Goal: Information Seeking & Learning: Learn about a topic

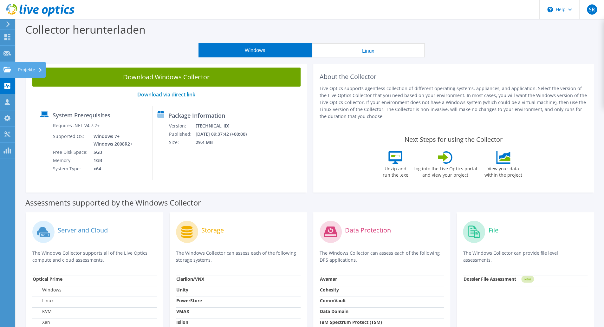
click at [7, 69] on use at bounding box center [7, 69] width 8 height 5
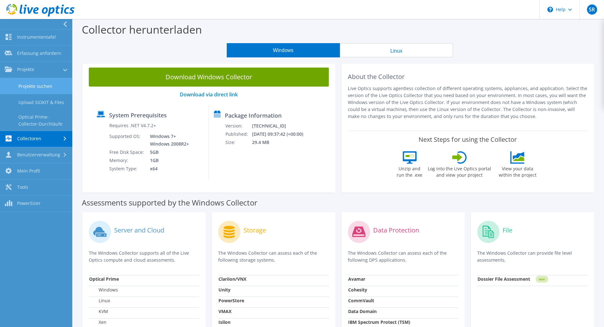
click at [29, 84] on link "Projekte suchen" at bounding box center [36, 86] width 72 height 16
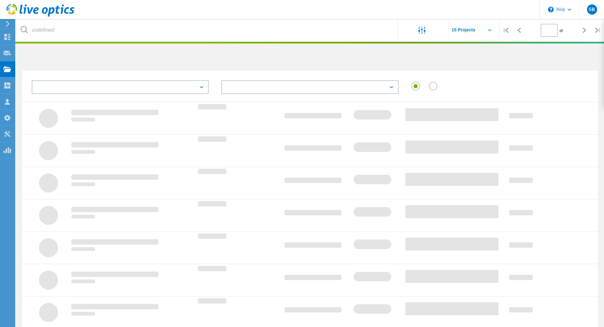
type input "1"
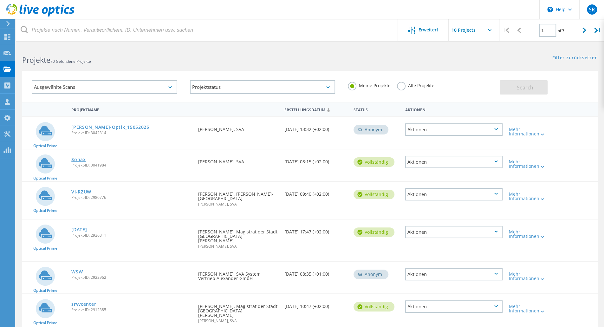
click at [79, 160] on link "Sonax" at bounding box center [78, 159] width 15 height 4
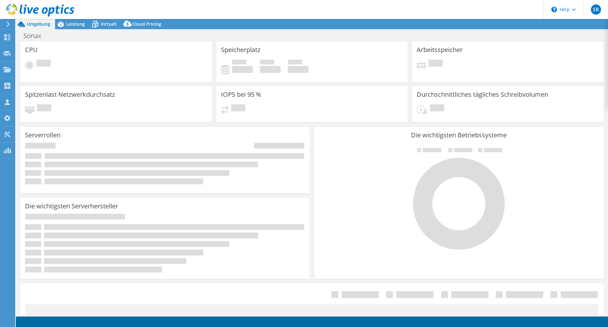
select select "USD"
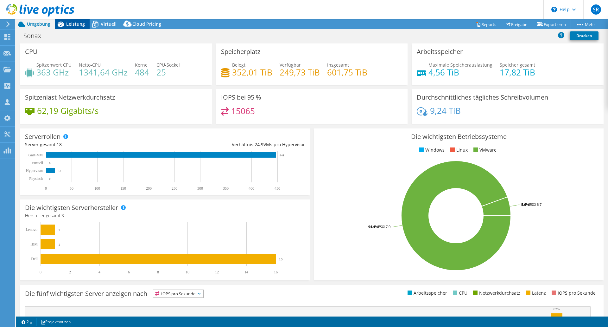
click at [74, 21] on span "Leistung" at bounding box center [75, 24] width 19 height 6
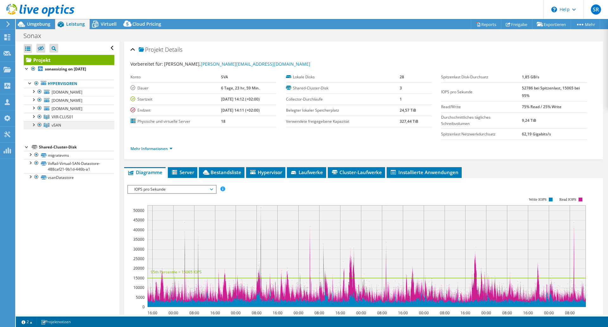
click at [63, 123] on link "vSAN" at bounding box center [69, 125] width 91 height 8
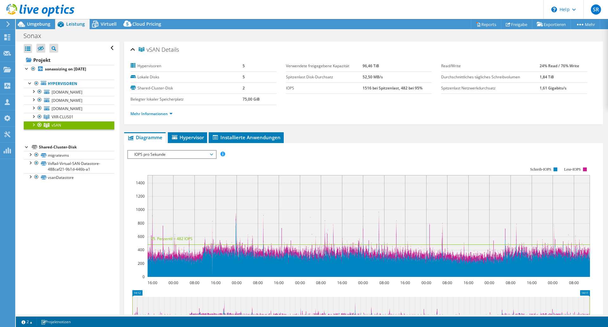
click at [34, 123] on div at bounding box center [33, 124] width 6 height 6
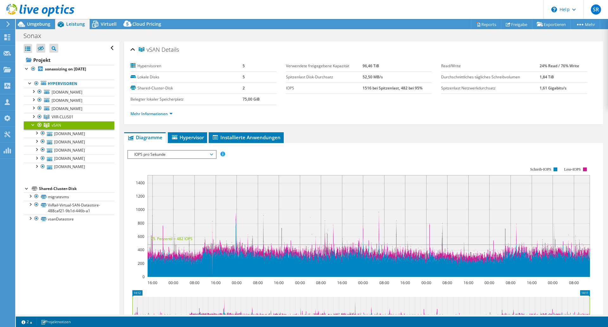
click at [206, 151] on span "IOPS pro Sekunde" at bounding box center [171, 154] width 81 height 8
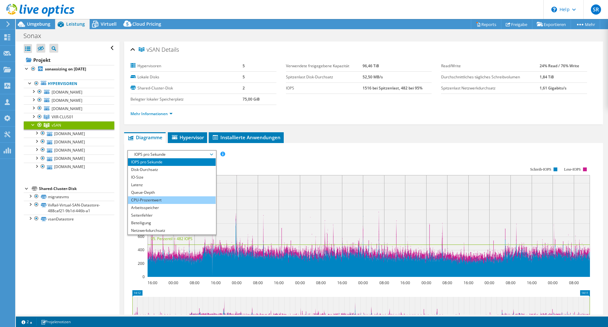
click at [168, 198] on li "CPU-Prozentwert" at bounding box center [172, 200] width 88 height 8
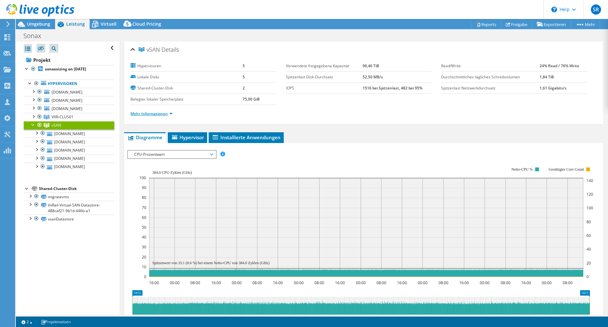
click at [166, 112] on link "Mehr Informationen" at bounding box center [152, 113] width 42 height 5
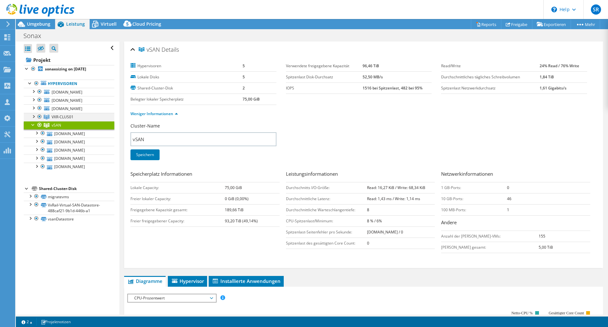
click at [33, 115] on div at bounding box center [33, 116] width 6 height 6
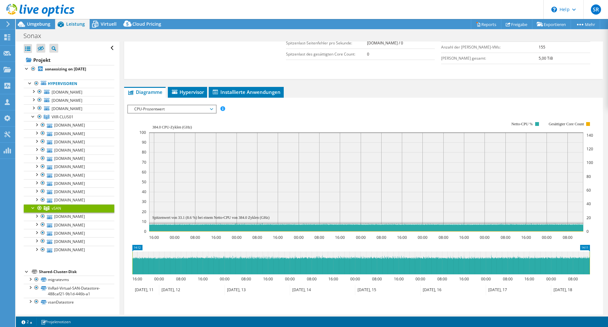
scroll to position [206, 0]
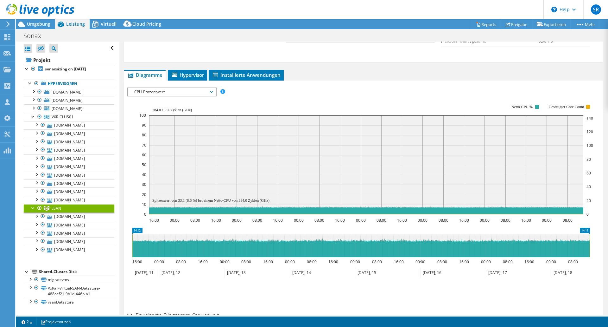
click at [198, 93] on span "CPU-Prozentwert" at bounding box center [171, 92] width 81 height 8
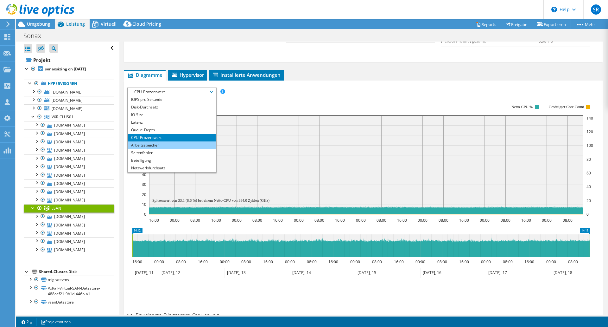
click at [196, 145] on li "Arbeitsspeicher" at bounding box center [172, 145] width 88 height 8
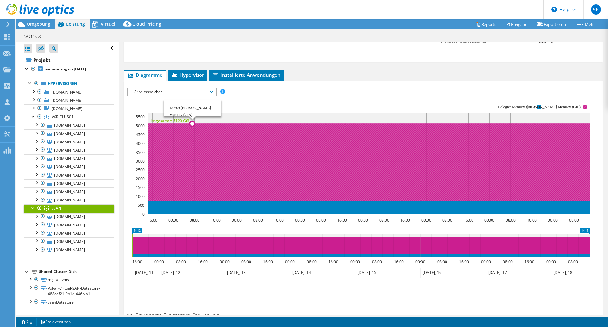
click at [193, 150] on icon at bounding box center [369, 163] width 443 height 78
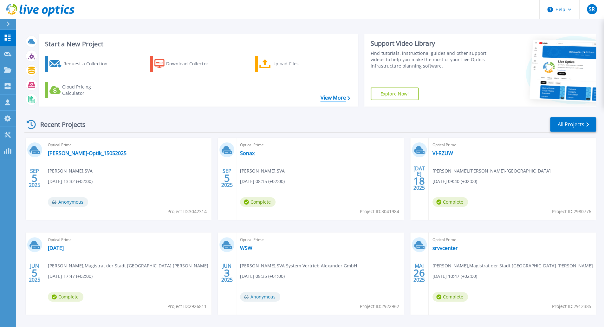
click at [326, 100] on link "View More" at bounding box center [334, 98] width 29 height 6
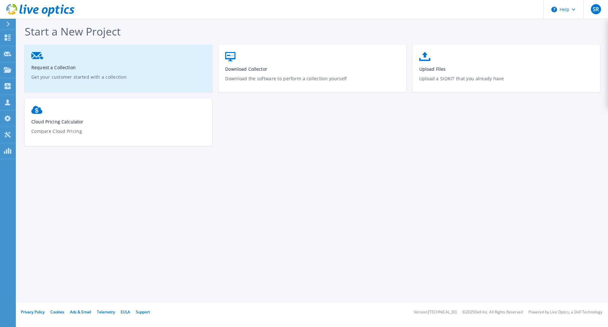
click at [107, 77] on p "Get your customer started with a collection" at bounding box center [118, 81] width 175 height 15
